Goal: Complete application form

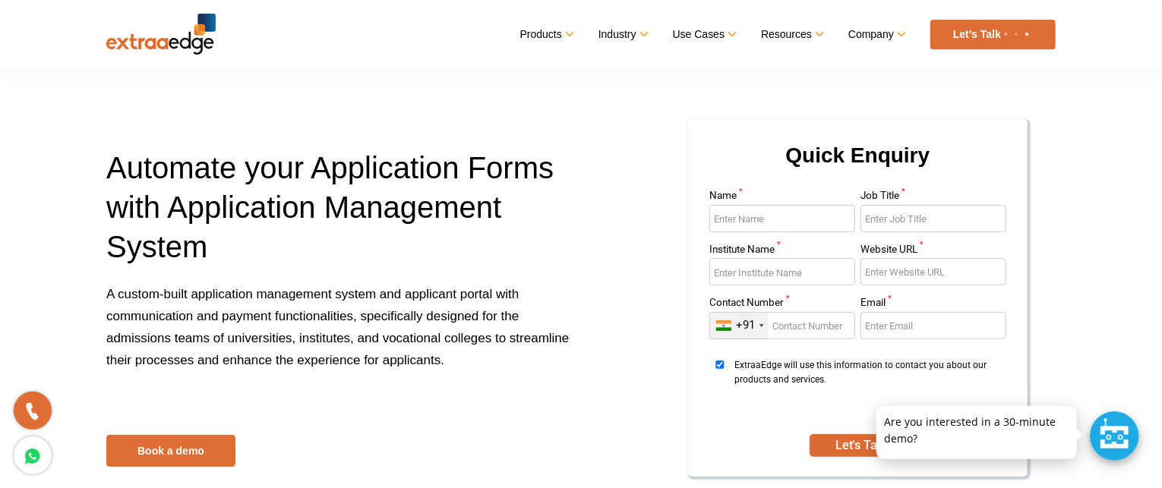
drag, startPoint x: 793, startPoint y: 202, endPoint x: 789, endPoint y: 215, distance: 13.5
click at [789, 213] on div "Name *" at bounding box center [782, 218] width 146 height 54
click at [788, 216] on input "Name *" at bounding box center [782, 218] width 146 height 27
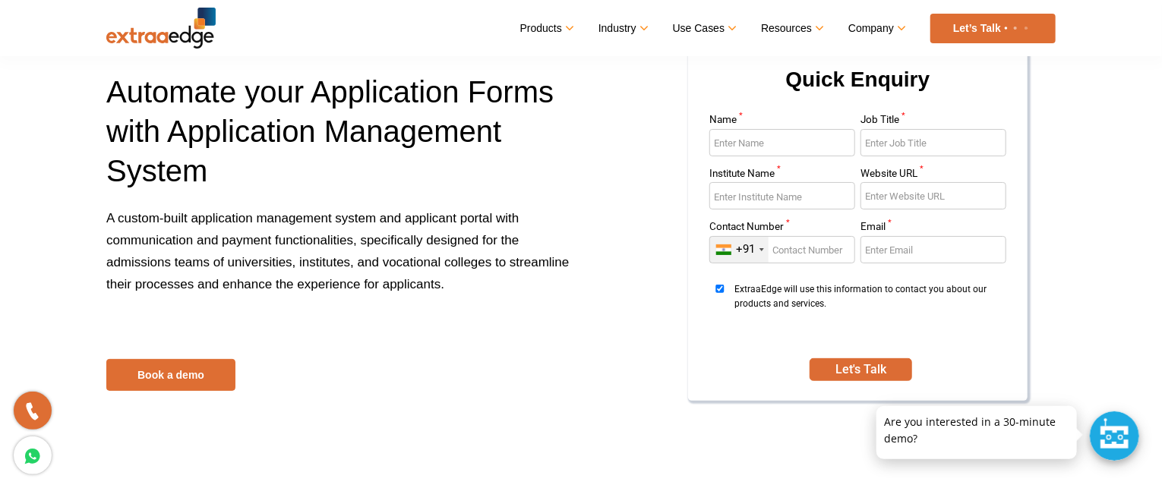
click at [795, 142] on input "Name *" at bounding box center [782, 142] width 146 height 27
click at [917, 136] on input "Job Title *" at bounding box center [933, 142] width 146 height 27
click at [890, 138] on input "Job Title *" at bounding box center [933, 142] width 146 height 27
click at [791, 196] on input "Institute Name *" at bounding box center [782, 195] width 146 height 27
click at [774, 149] on input "Name *" at bounding box center [782, 142] width 146 height 27
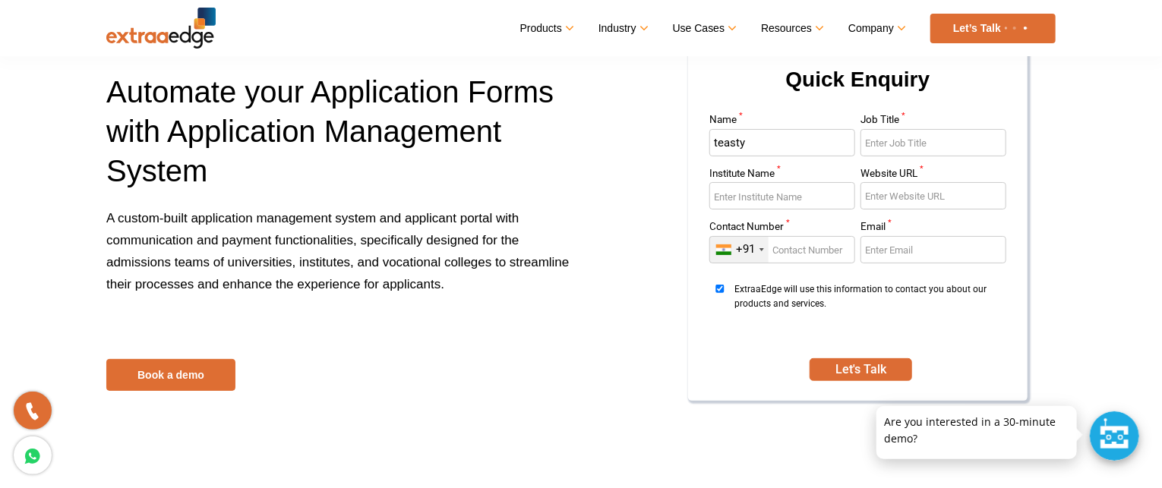
type input "teasty"
click at [869, 145] on input "Job Title *" at bounding box center [933, 142] width 146 height 27
type input "qa"
click at [811, 204] on input "Institute Name *" at bounding box center [782, 195] width 146 height 27
type input "snd"
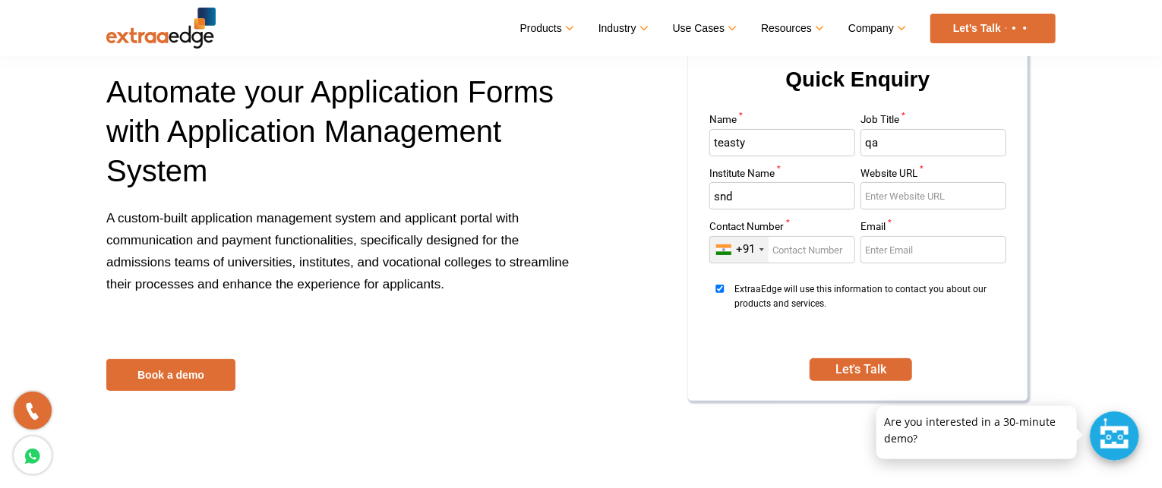
click at [896, 194] on input "Website URL *" at bounding box center [933, 195] width 146 height 27
type input "[DOMAIN_NAME]"
click at [814, 249] on input "Contact Number *" at bounding box center [782, 249] width 146 height 27
type input "9"
click at [787, 136] on input "teast" at bounding box center [782, 142] width 146 height 27
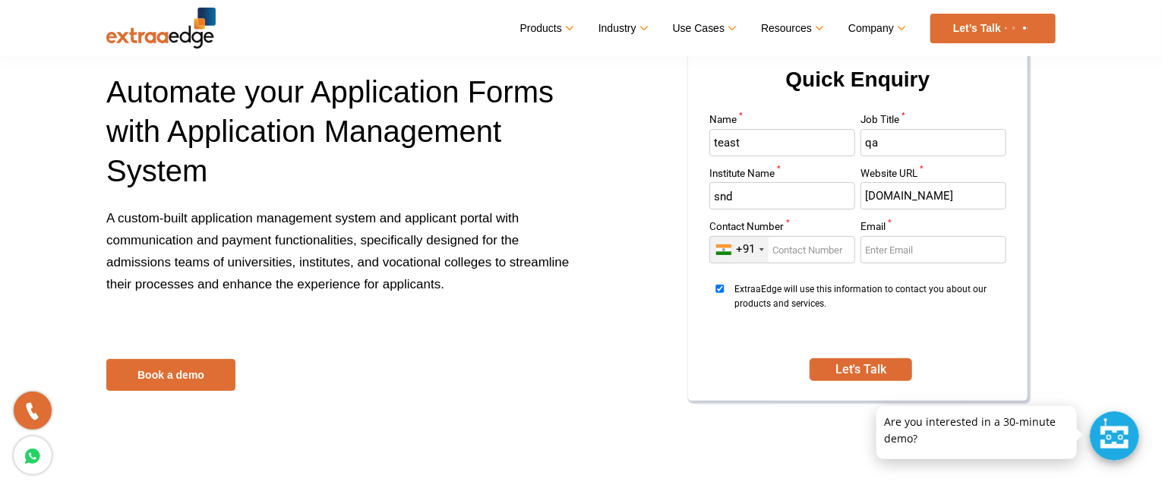
click at [787, 136] on input "teast" at bounding box center [782, 142] width 146 height 27
type input "887878"
click at [919, 136] on input "qa" at bounding box center [933, 142] width 146 height 27
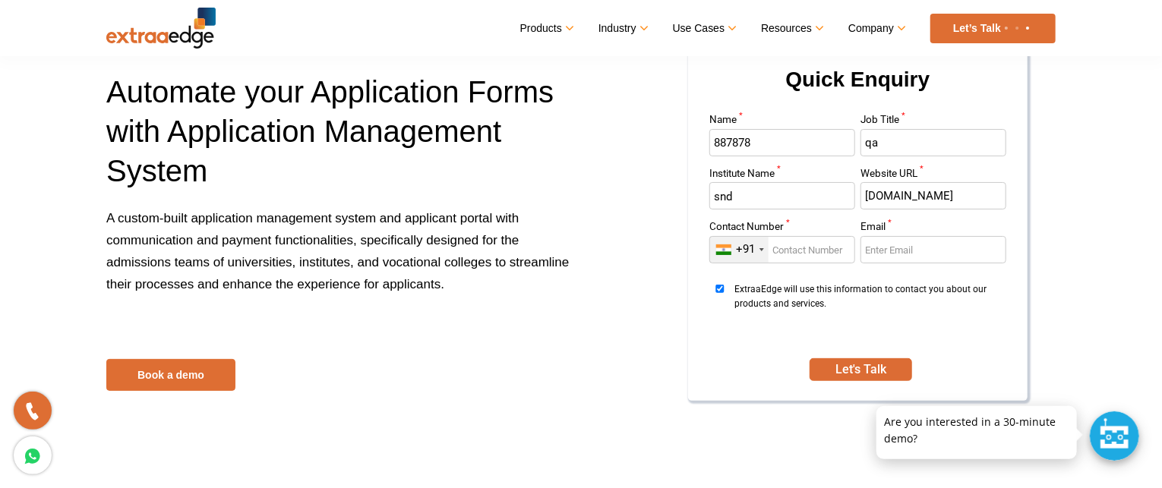
click at [919, 136] on input "qa" at bounding box center [933, 142] width 146 height 27
type input "#$%^&*"
click at [789, 197] on input "snd" at bounding box center [782, 195] width 146 height 27
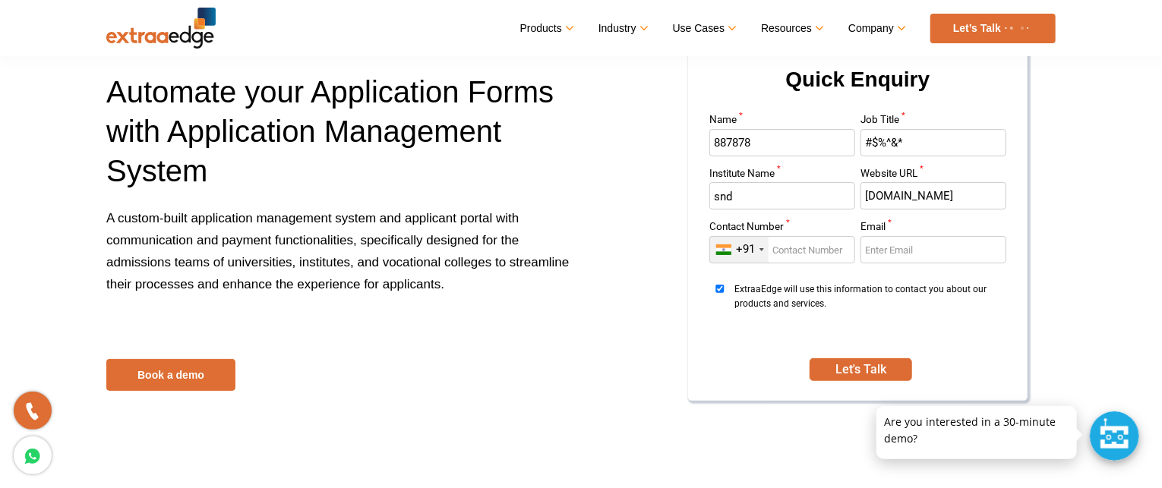
click at [789, 197] on input "snd" at bounding box center [782, 195] width 146 height 27
type input "hdgfhdg3544244"
click at [899, 194] on input "[DOMAIN_NAME]" at bounding box center [933, 195] width 146 height 27
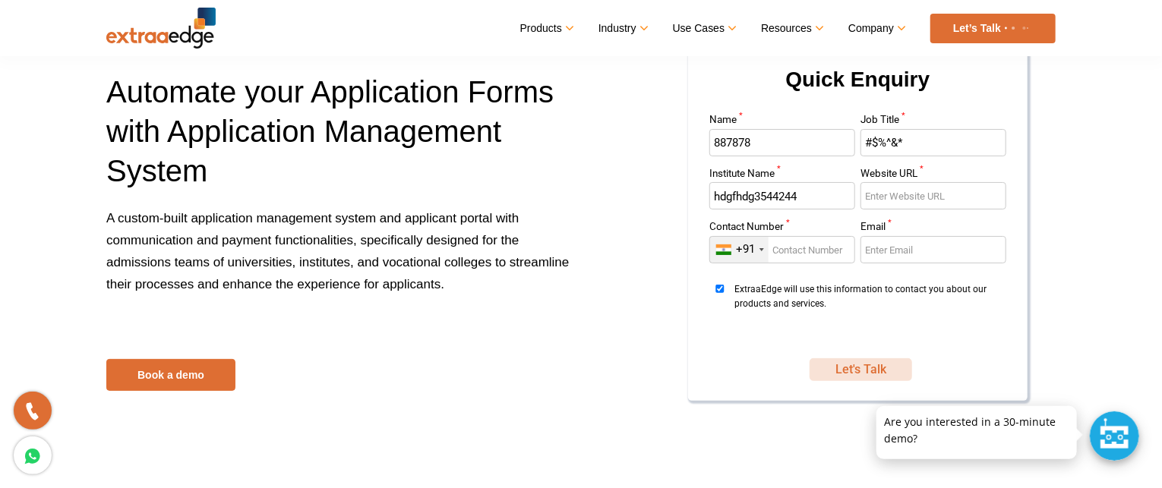
click at [885, 370] on button "Let's Talk" at bounding box center [860, 369] width 102 height 23
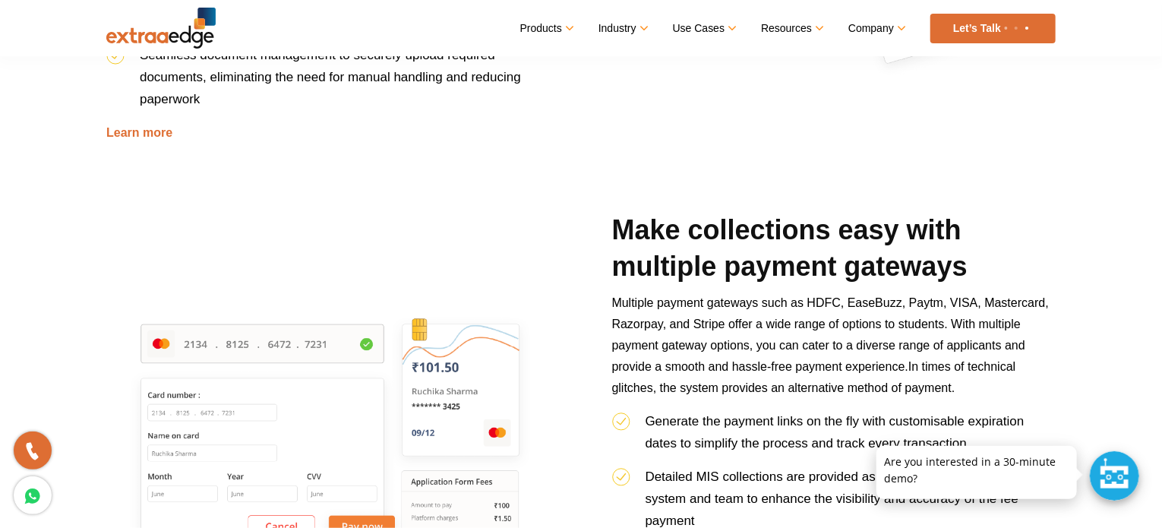
scroll to position [2354, 0]
